Goal: Transaction & Acquisition: Purchase product/service

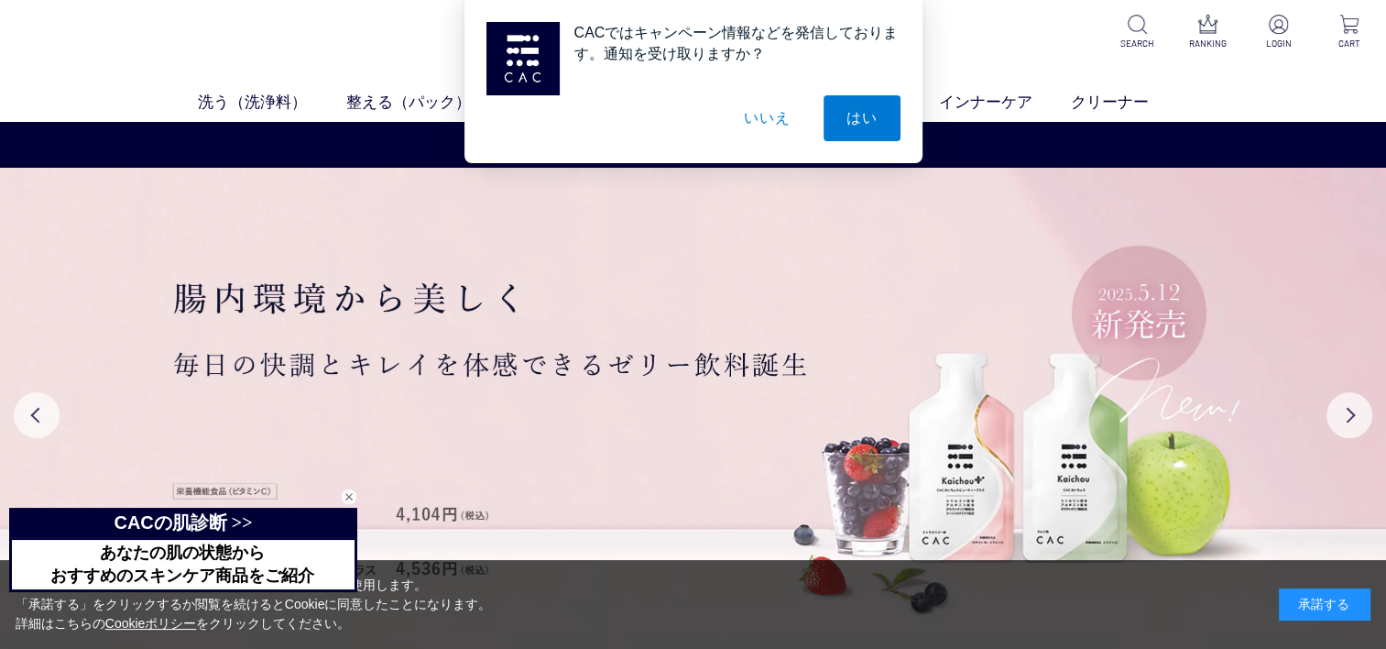
click at [762, 118] on button "いいえ" at bounding box center [767, 118] width 92 height 46
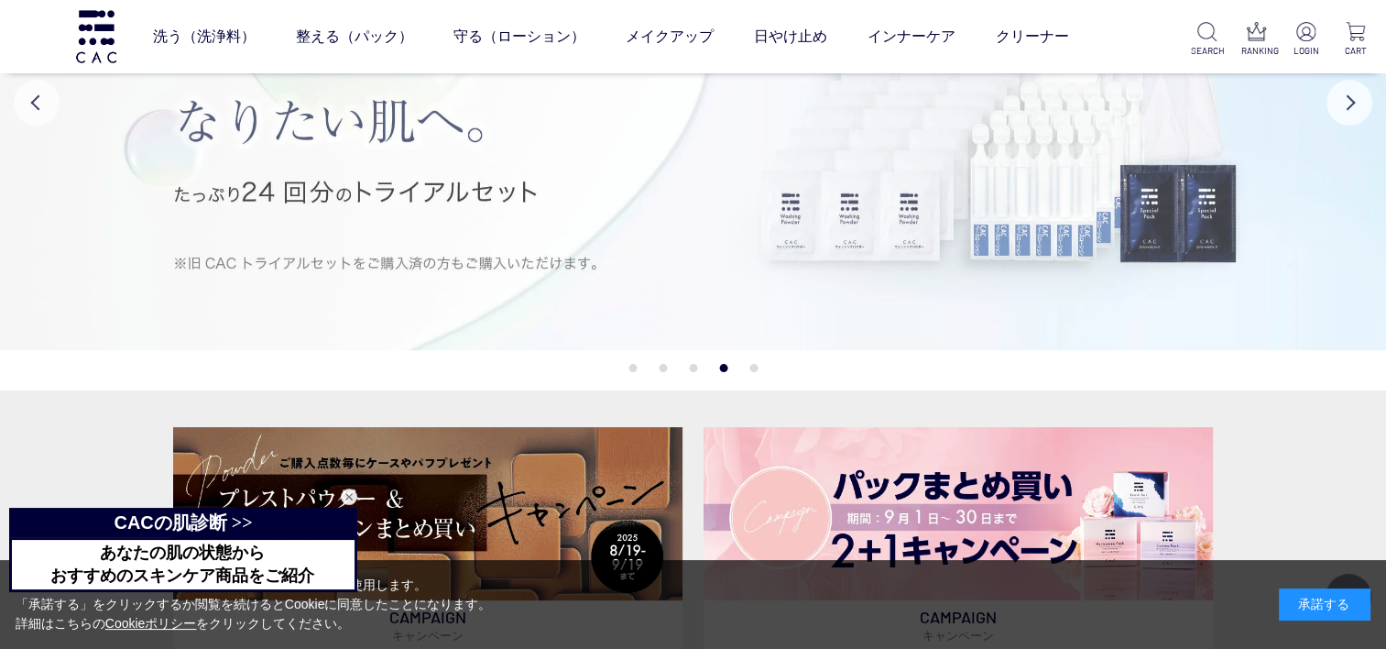
scroll to position [214, 0]
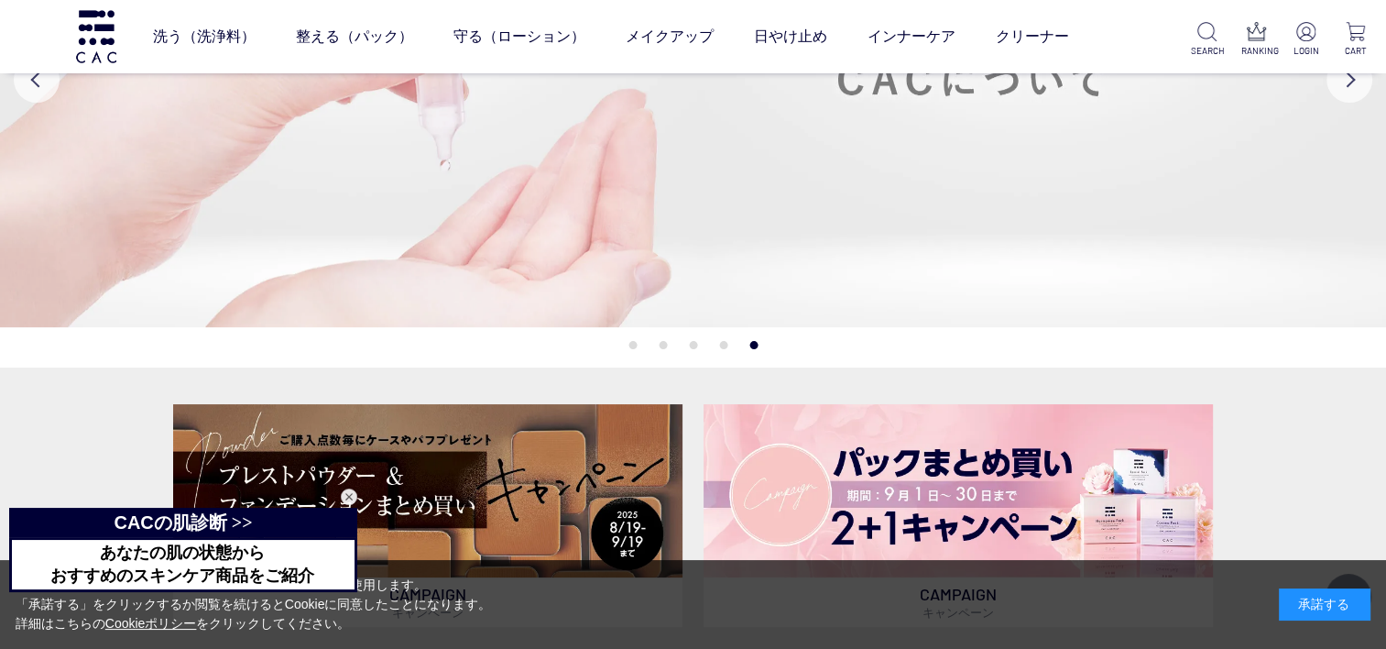
click at [1032, 237] on img at bounding box center [693, 79] width 1386 height 495
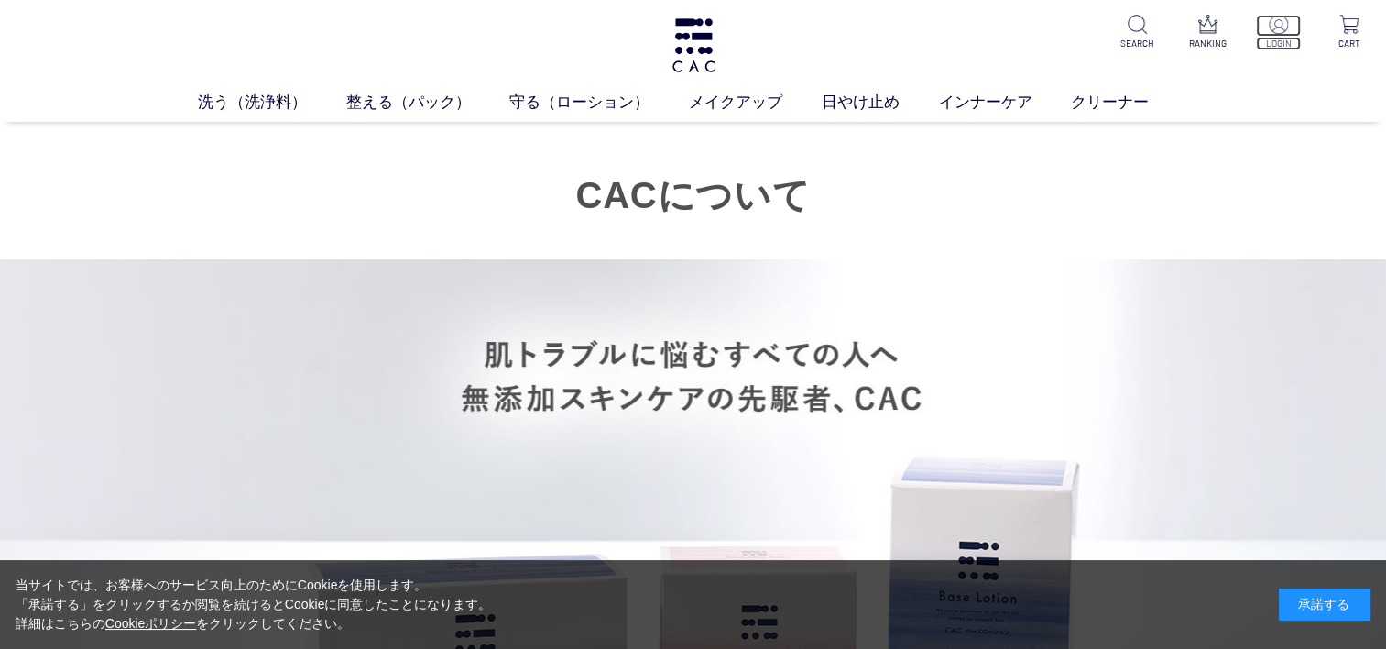
click at [1279, 40] on p "LOGIN" at bounding box center [1278, 44] width 45 height 14
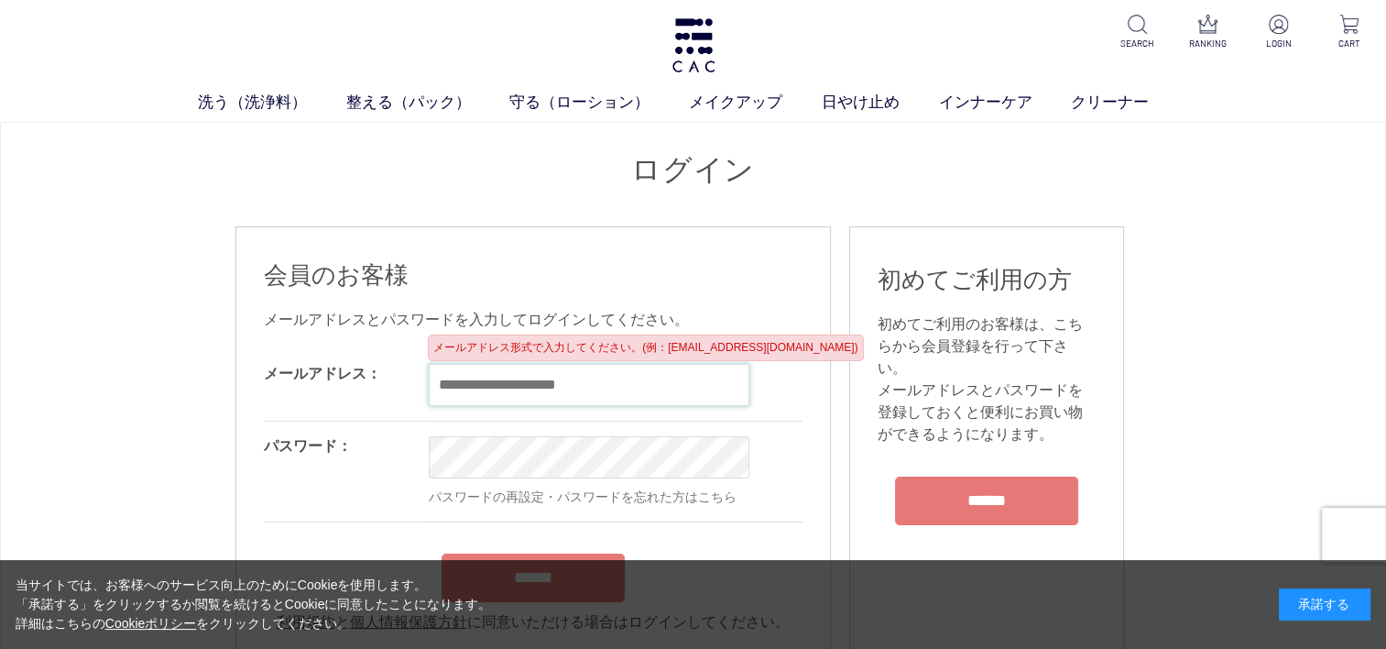
click at [474, 381] on input "email" at bounding box center [589, 385] width 321 height 42
type input "**********"
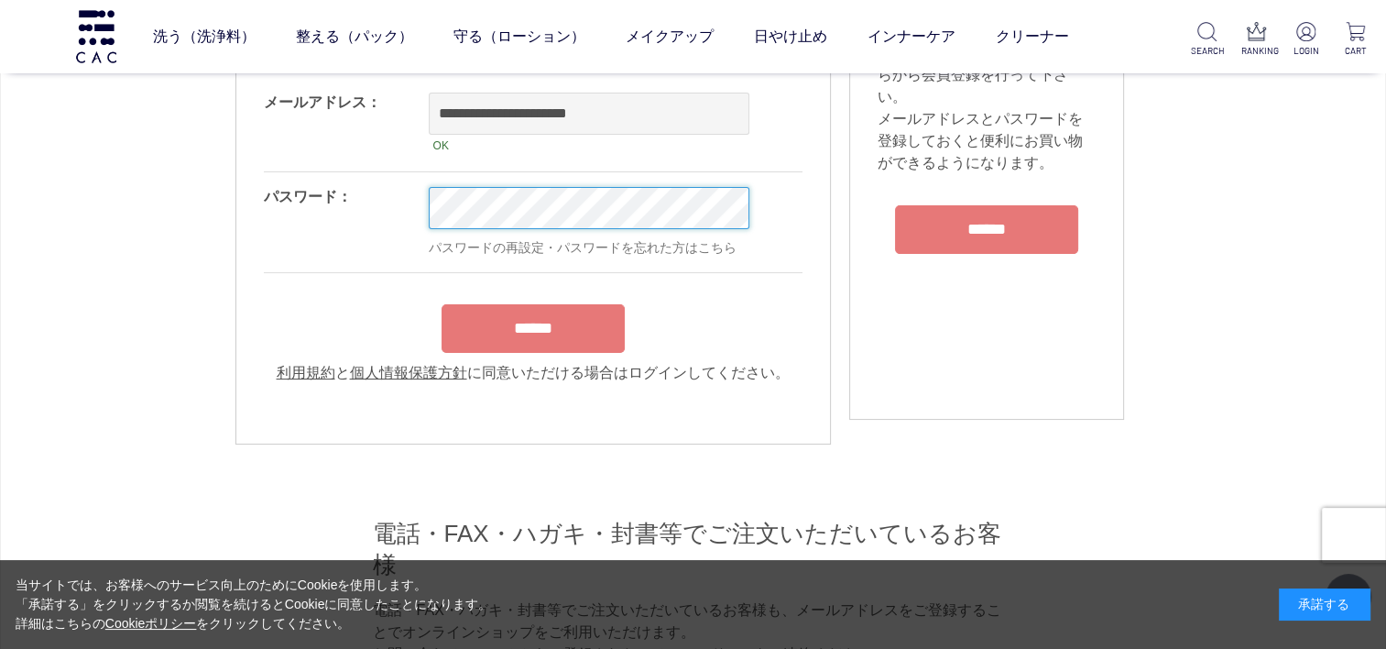
scroll to position [152, 0]
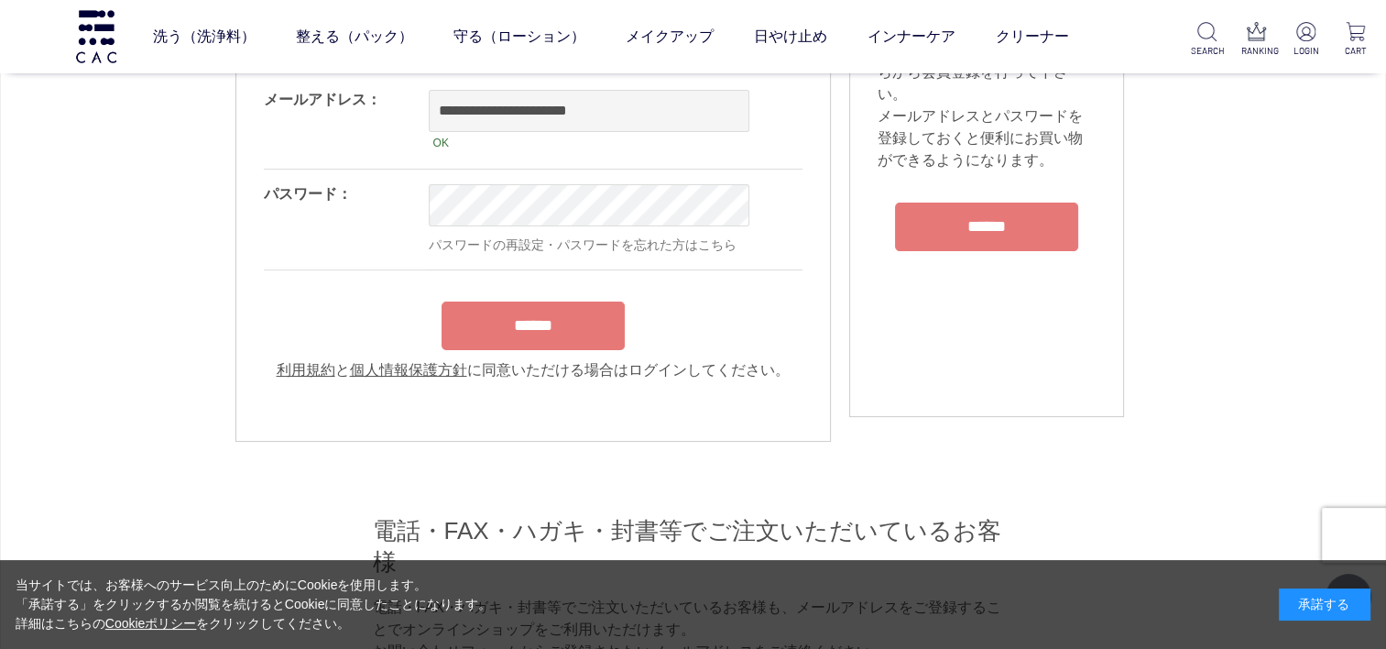
click at [521, 339] on input "******" at bounding box center [533, 325] width 183 height 49
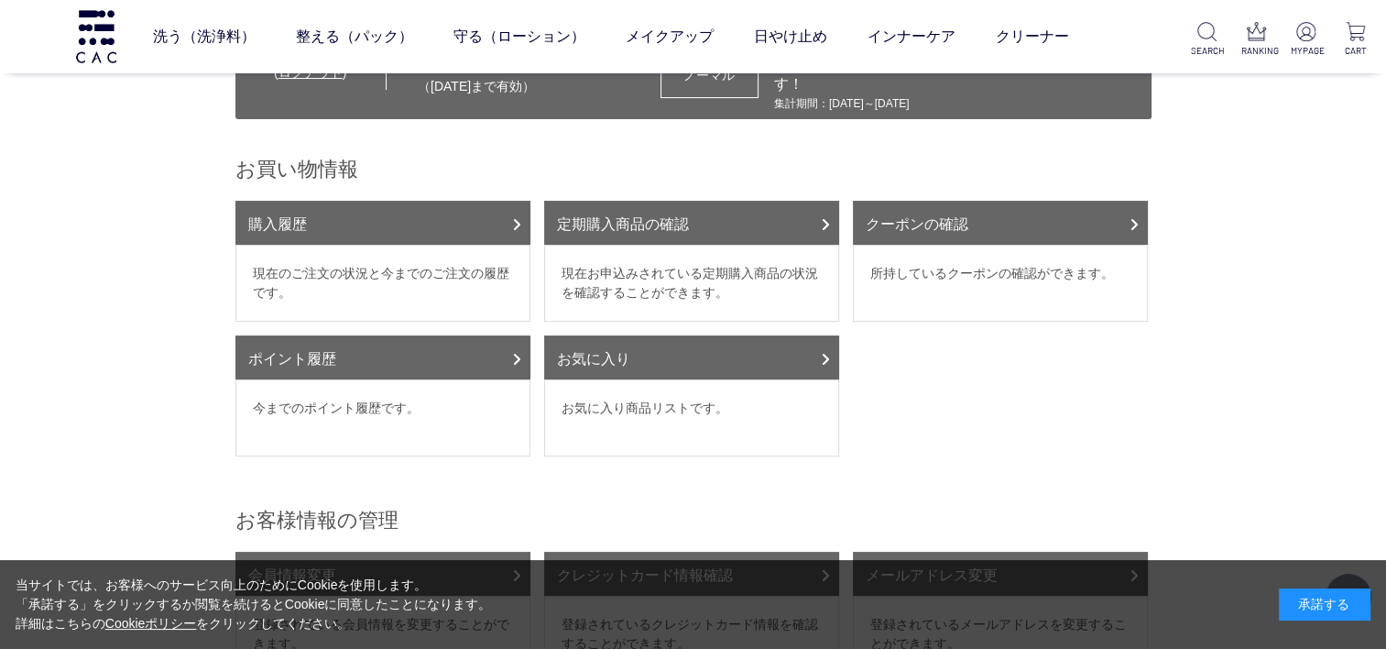
scroll to position [152, 0]
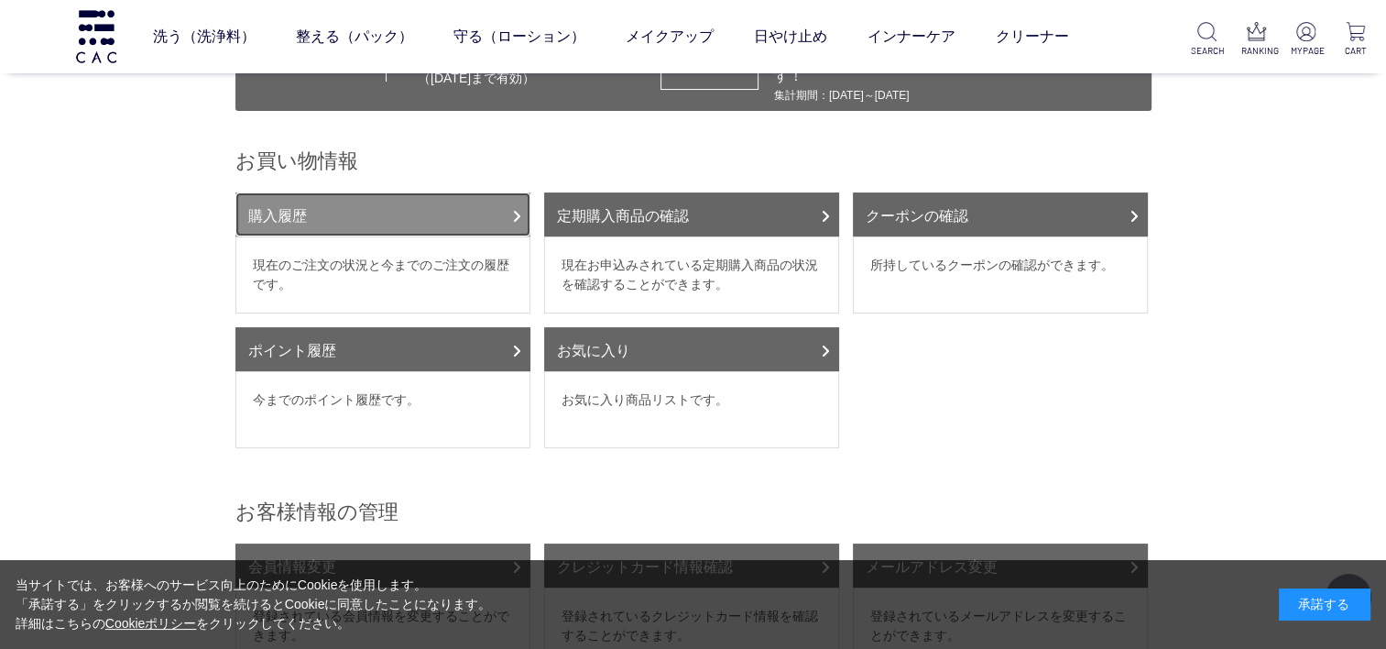
click at [518, 209] on icon at bounding box center [516, 216] width 9 height 15
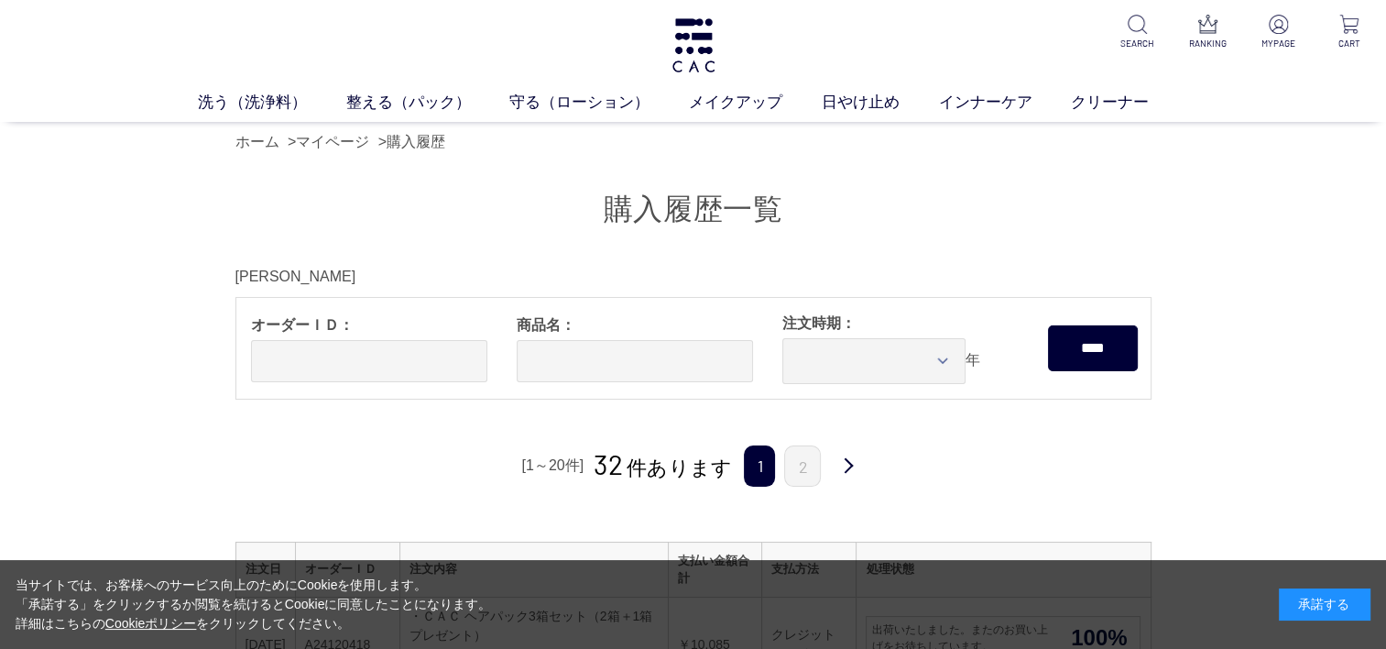
click at [401, 96] on link "整える（パック）" at bounding box center [428, 103] width 164 height 24
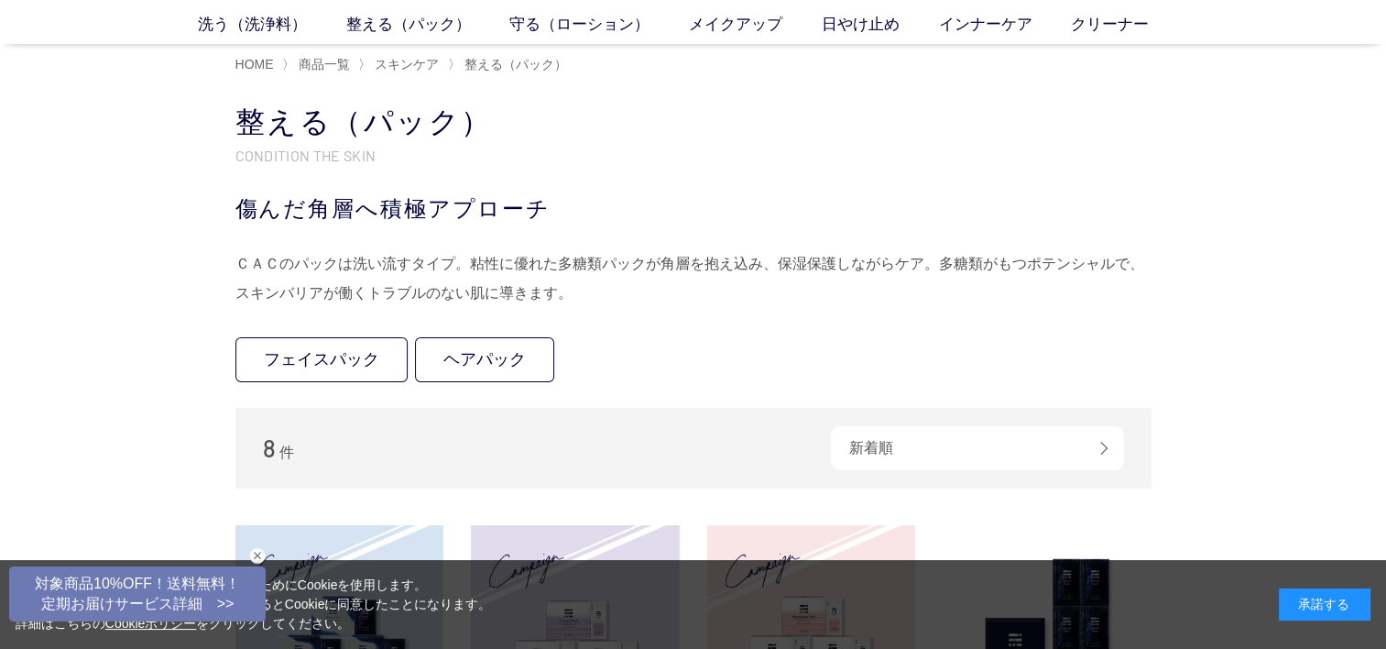
scroll to position [92, 0]
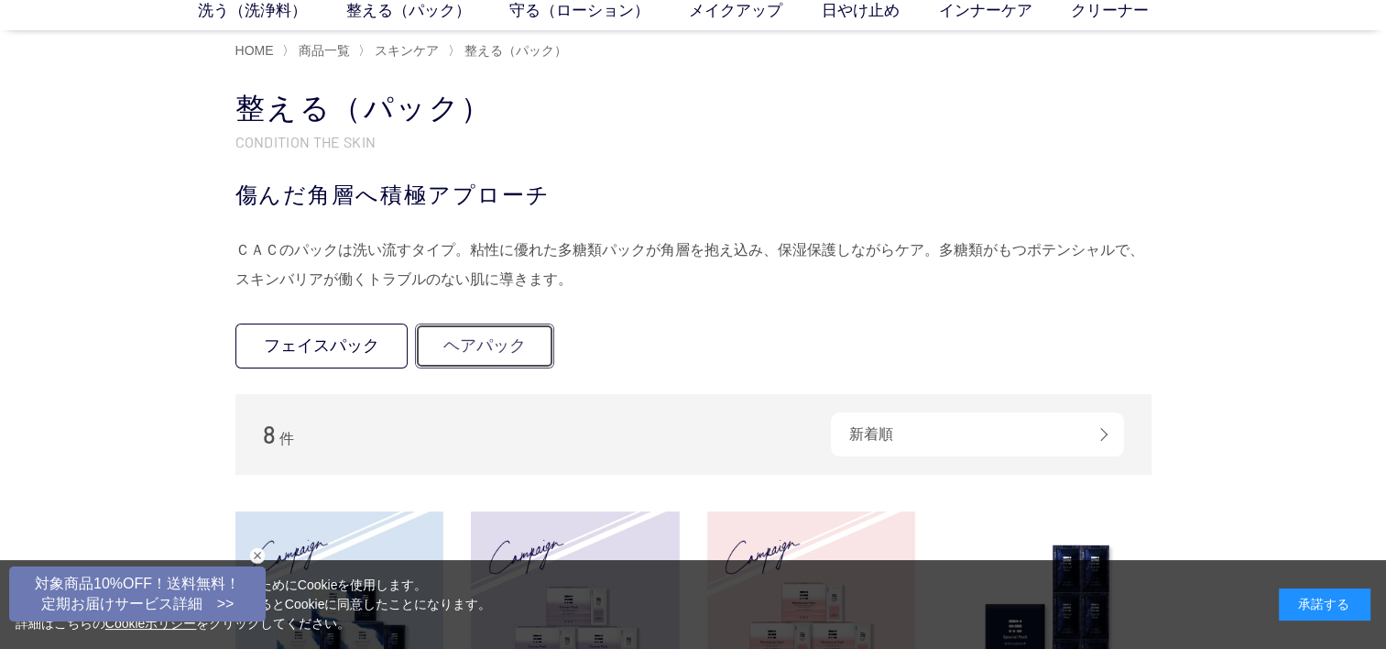
click at [484, 354] on link "ヘアパック" at bounding box center [484, 345] width 139 height 45
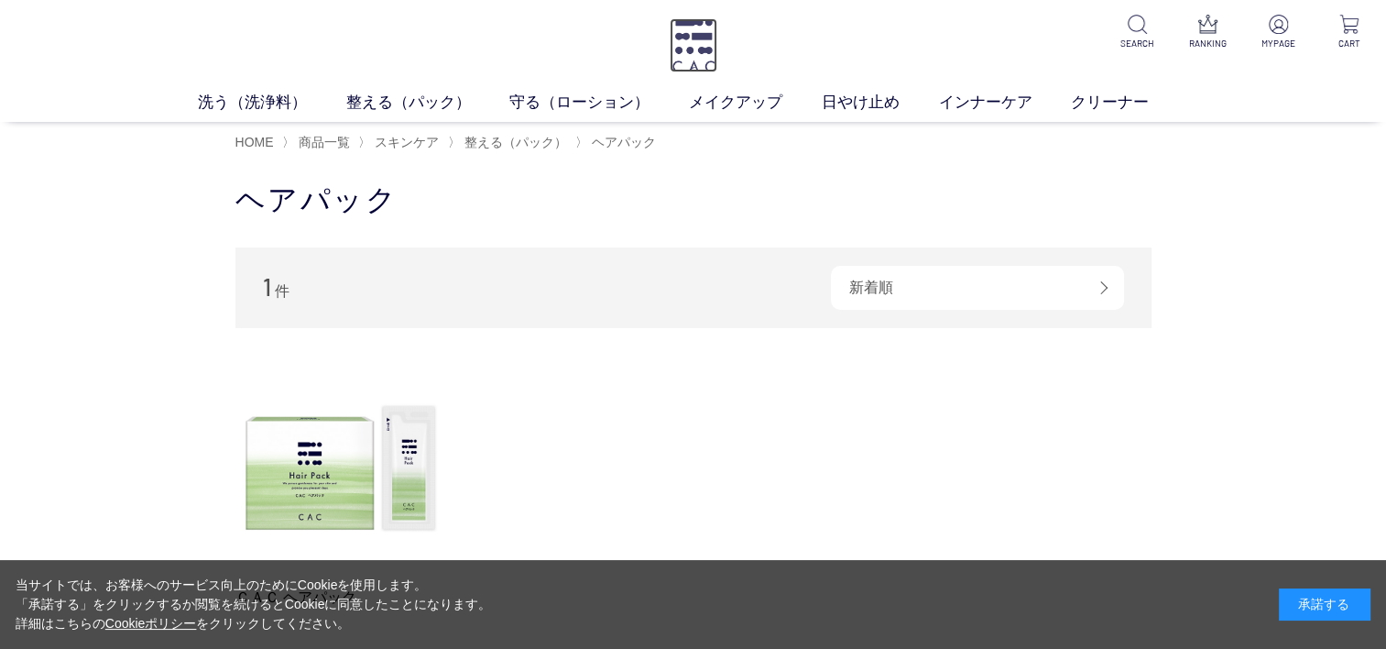
click at [689, 40] on img at bounding box center [694, 45] width 48 height 54
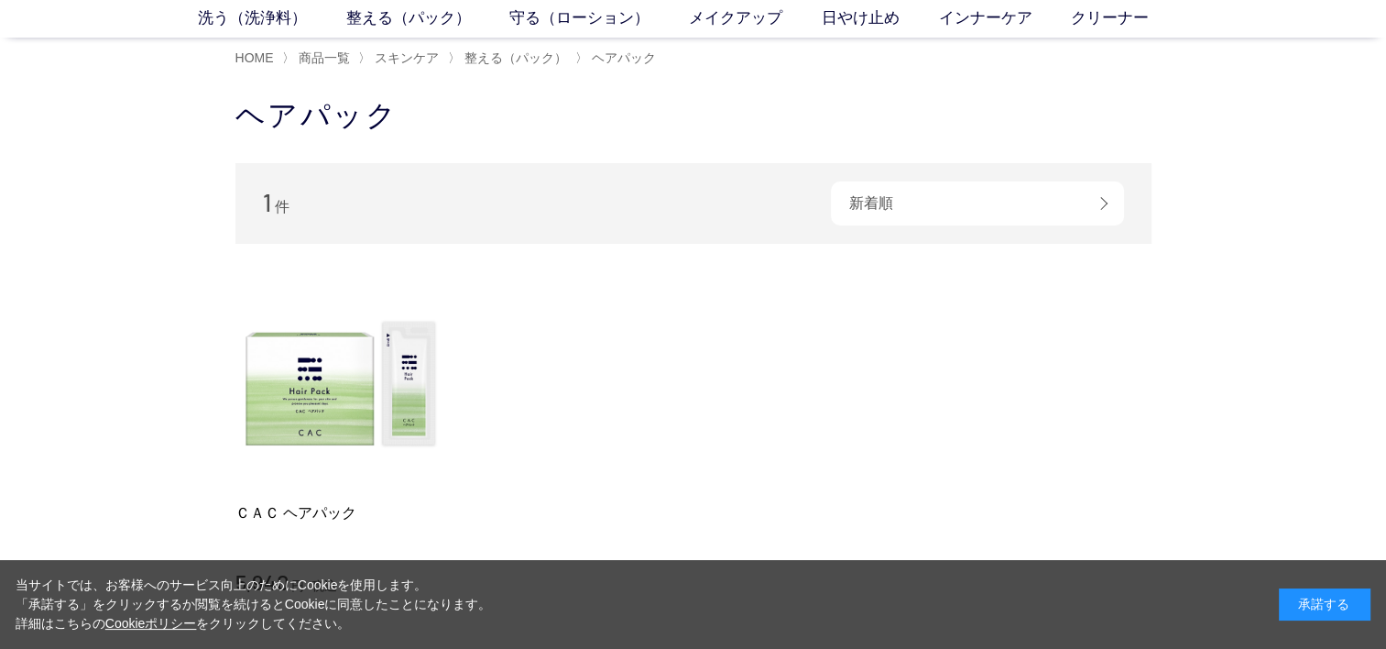
scroll to position [92, 0]
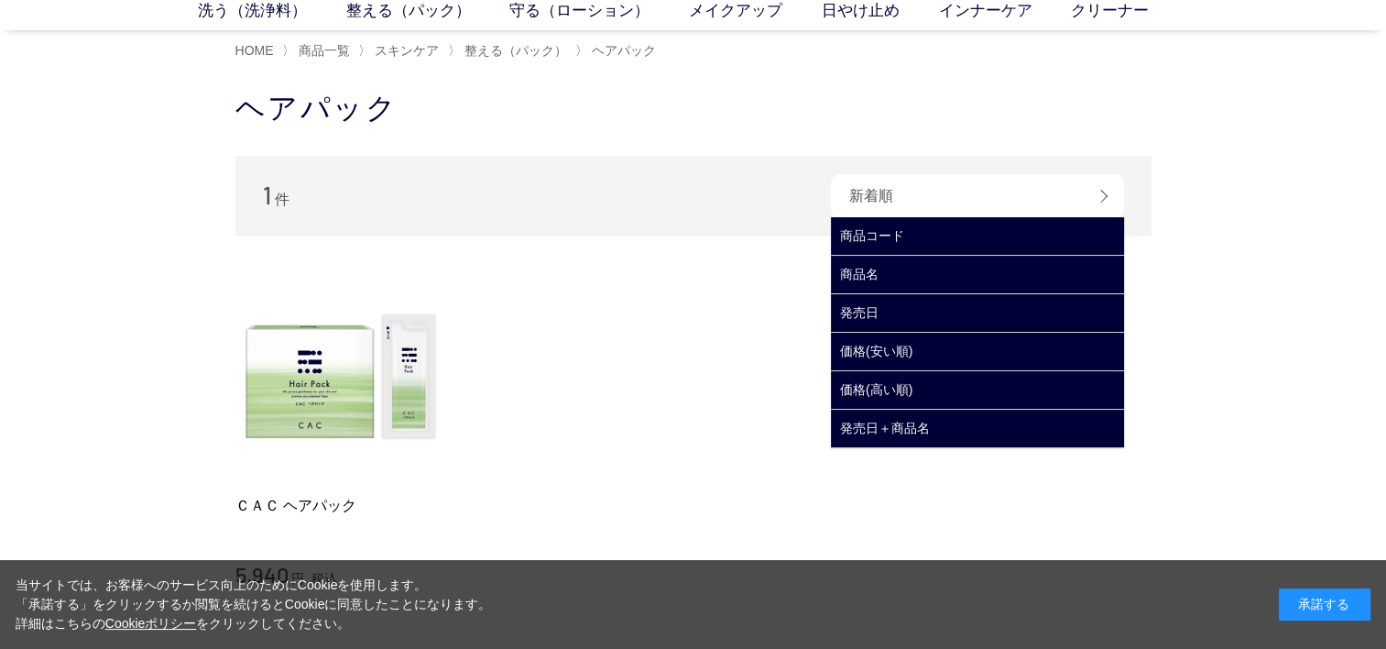
click at [1107, 194] on div "新着順" at bounding box center [977, 196] width 293 height 44
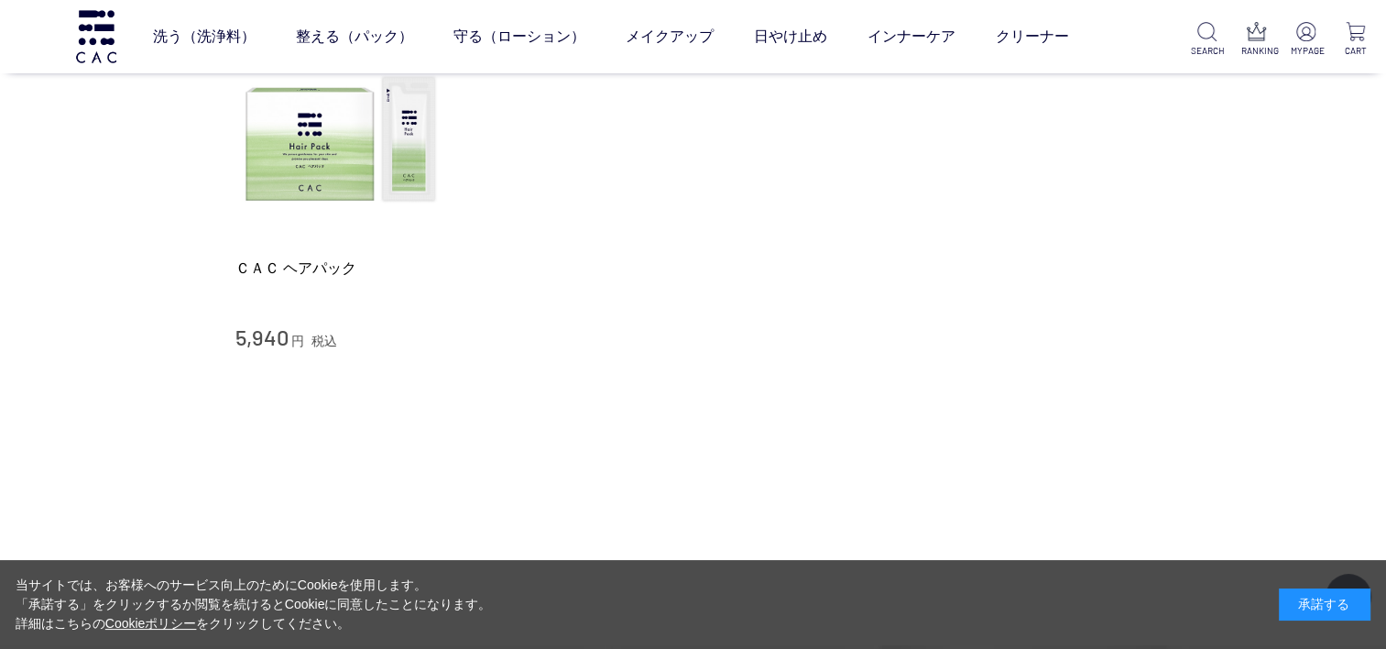
scroll to position [122, 0]
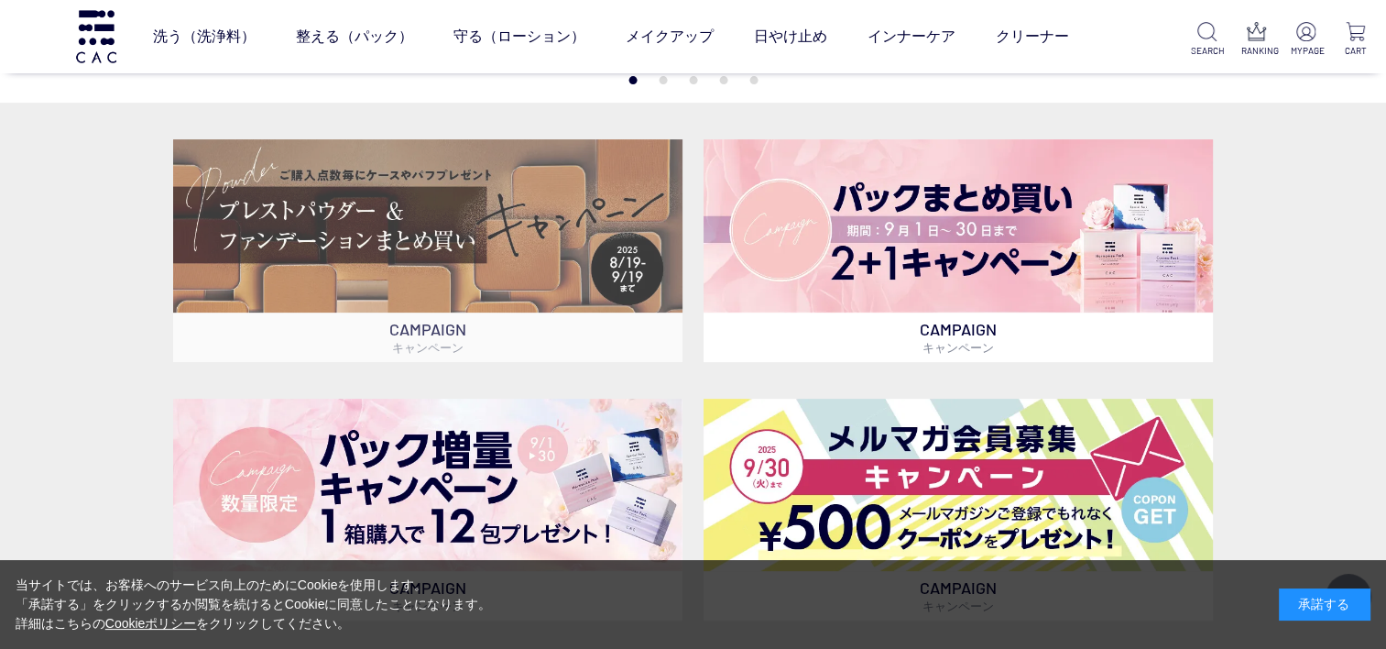
scroll to position [488, 0]
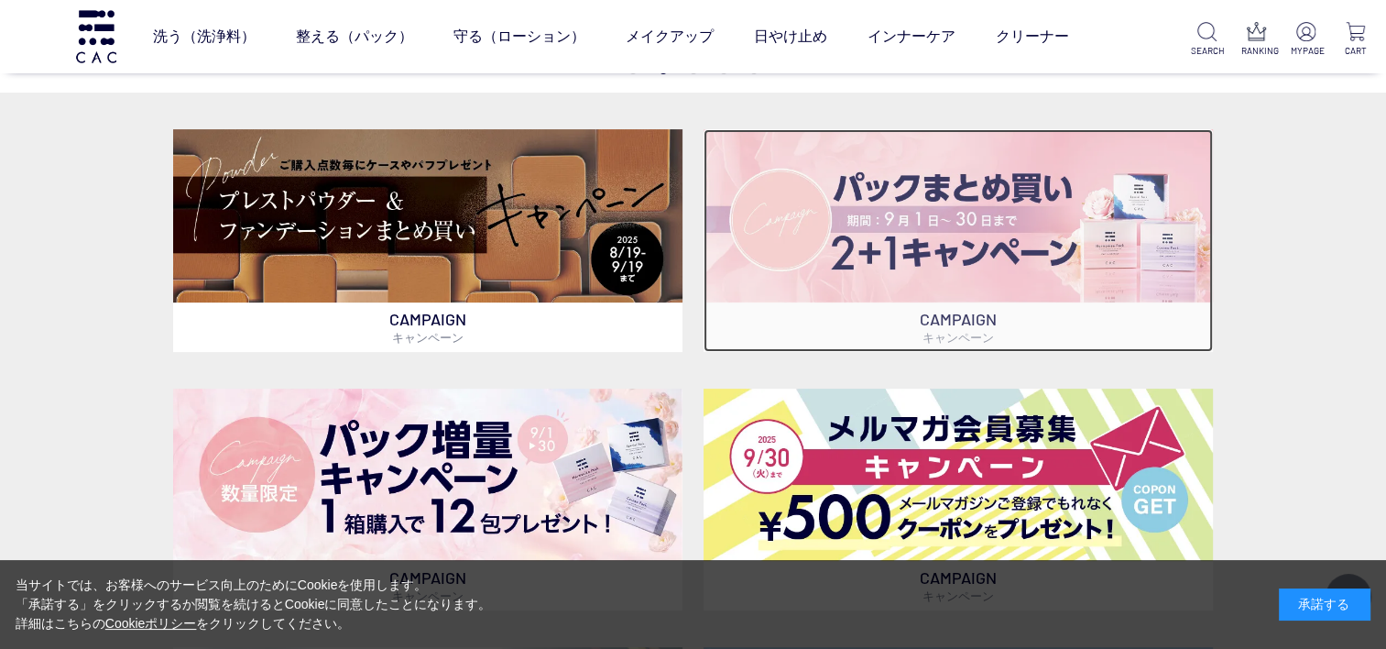
click at [979, 232] on img at bounding box center [958, 215] width 509 height 173
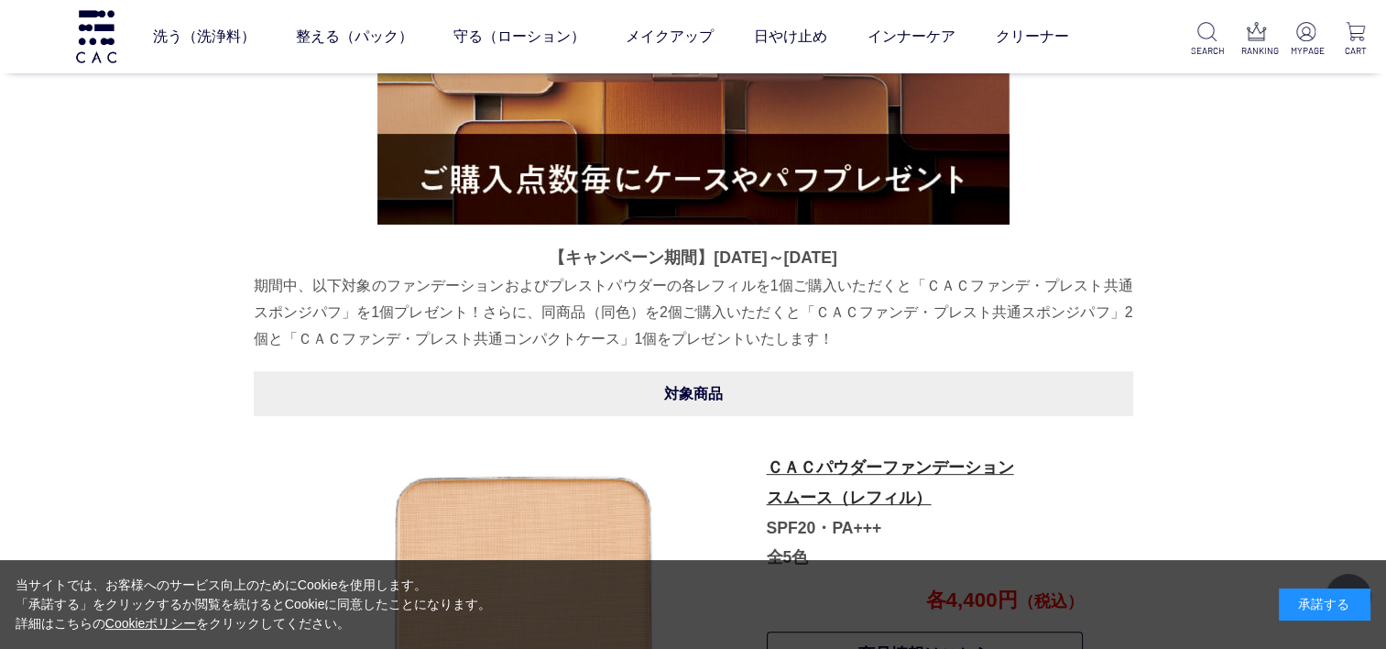
scroll to position [54, 0]
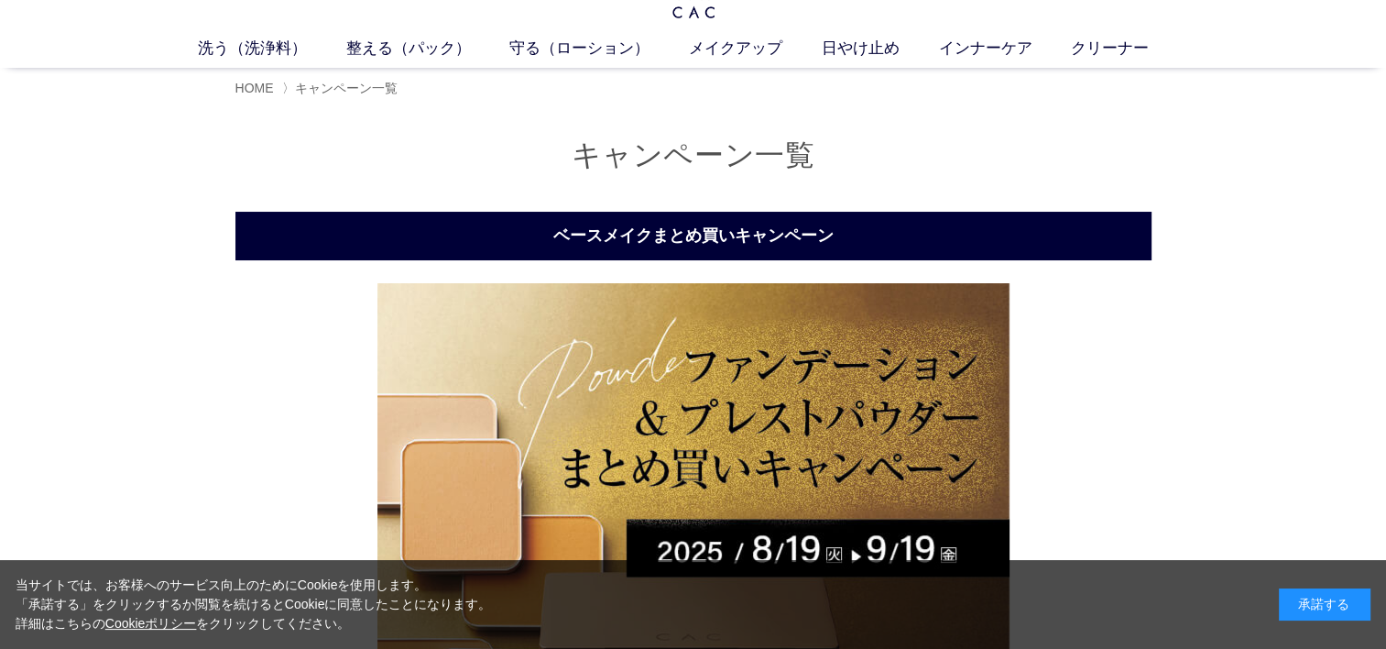
click at [668, 163] on h1 "キャンペーン一覧" at bounding box center [693, 155] width 916 height 39
click at [363, 93] on span "キャンペーン一覧" at bounding box center [346, 88] width 103 height 15
click at [257, 93] on span "HOME" at bounding box center [254, 88] width 38 height 15
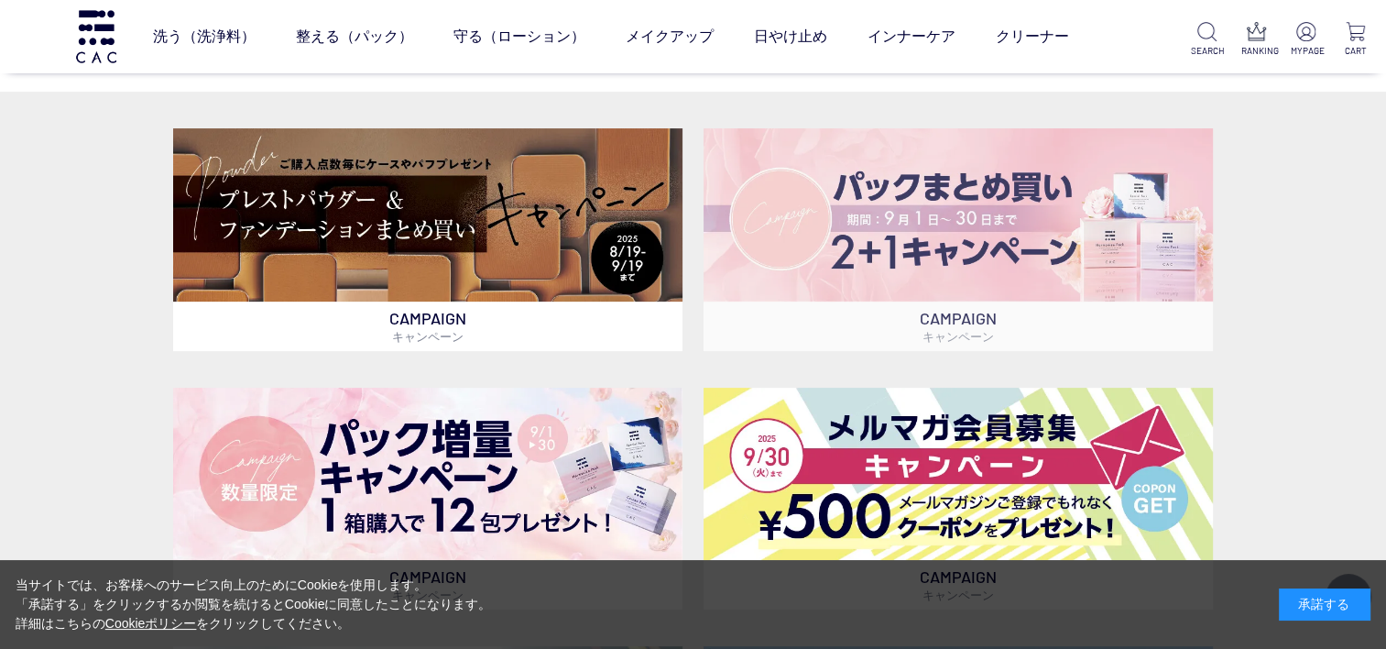
scroll to position [488, 0]
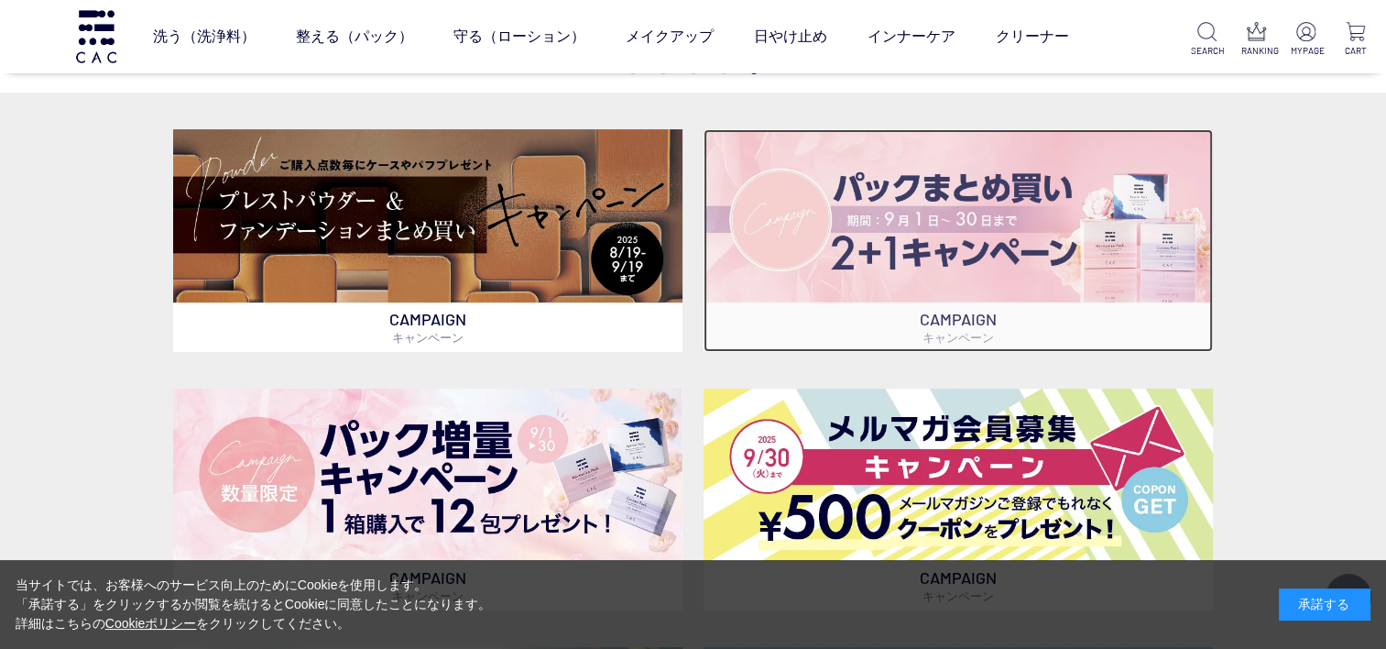
click at [891, 242] on img at bounding box center [958, 215] width 509 height 173
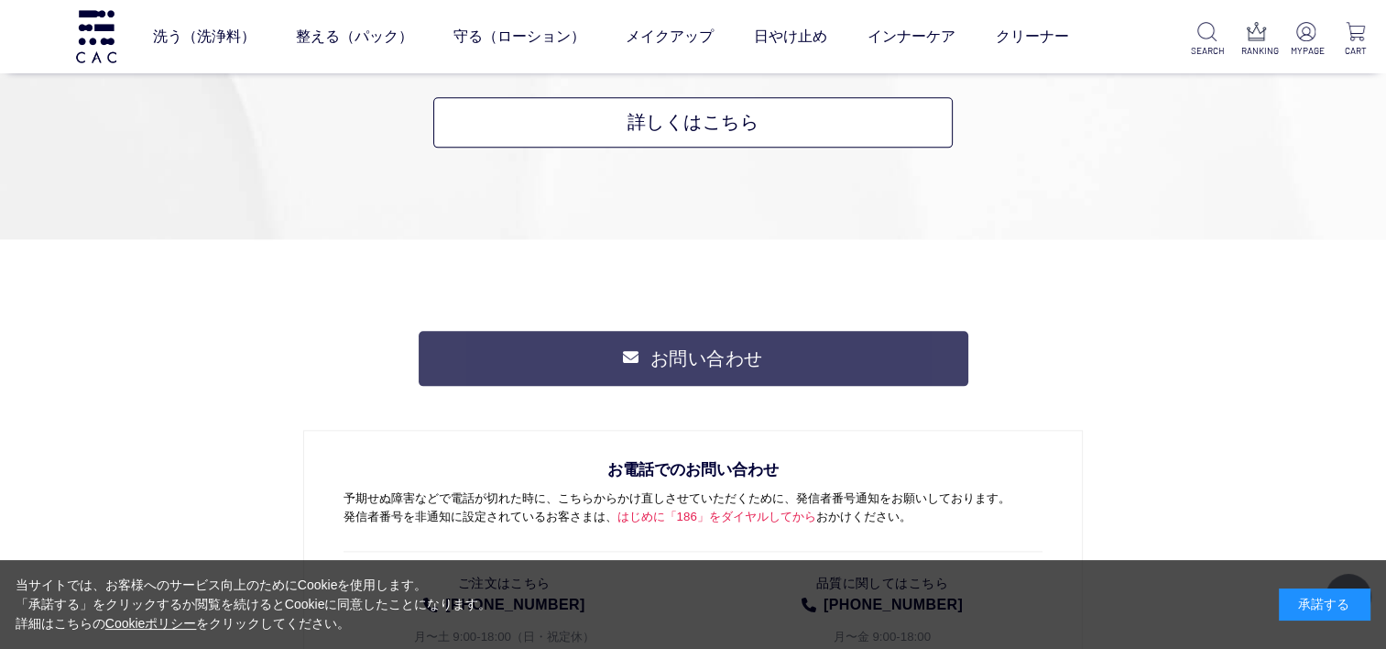
scroll to position [9152, 0]
